Goal: Task Accomplishment & Management: Manage account settings

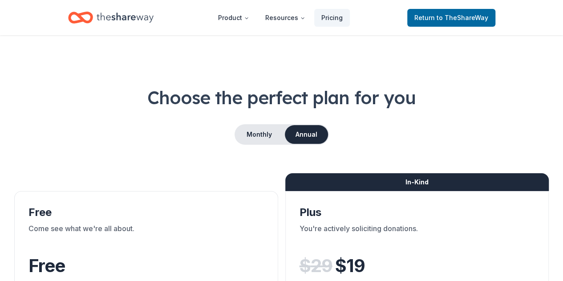
click at [99, 25] on icon "Home" at bounding box center [125, 17] width 57 height 18
click at [125, 20] on icon "Home" at bounding box center [125, 17] width 57 height 18
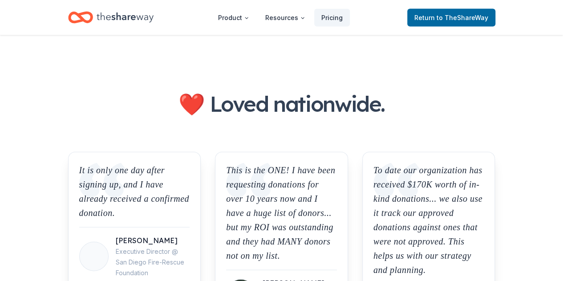
scroll to position [793, 0]
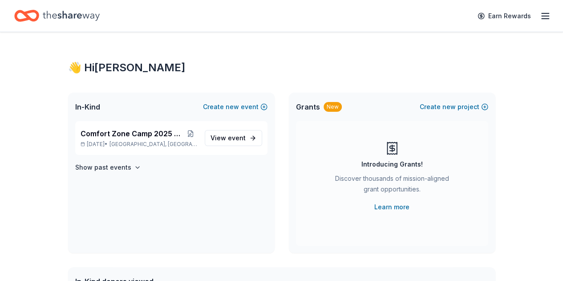
click at [540, 15] on icon "button" at bounding box center [545, 16] width 11 height 11
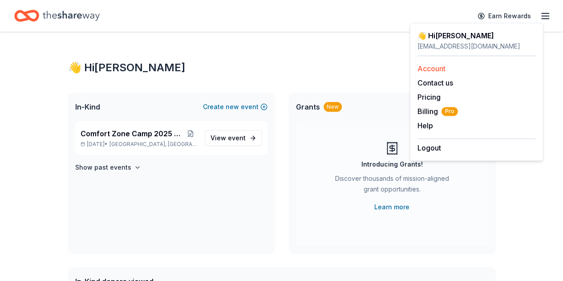
click at [436, 70] on link "Account" at bounding box center [432, 68] width 28 height 9
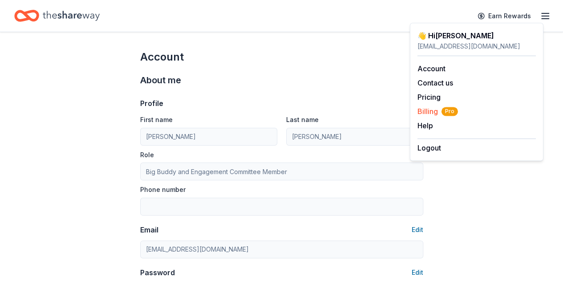
click at [431, 110] on span "Billing Pro" at bounding box center [438, 111] width 41 height 11
